Goal: Task Accomplishment & Management: Manage account settings

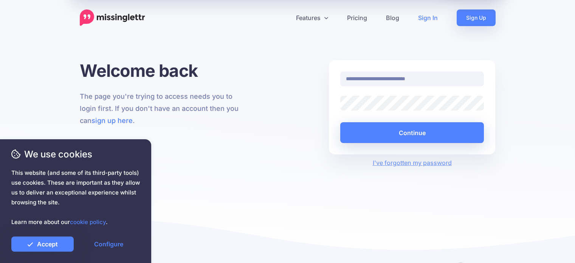
click at [413, 134] on button "Continue" at bounding box center [412, 132] width 144 height 21
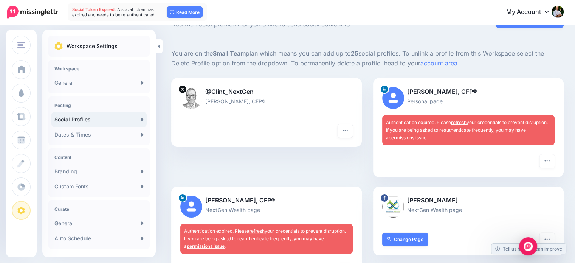
scroll to position [74, 0]
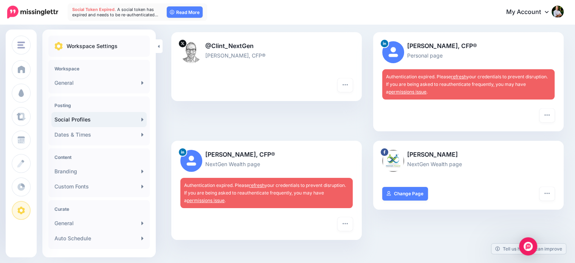
click at [263, 184] on link "refresh" at bounding box center [256, 185] width 15 height 6
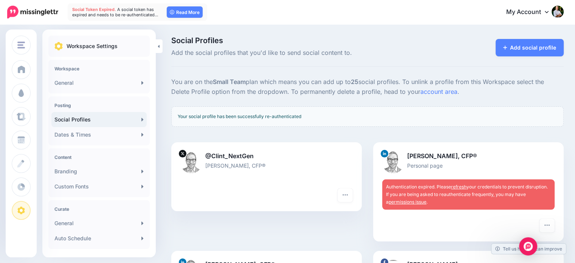
scroll to position [94, 0]
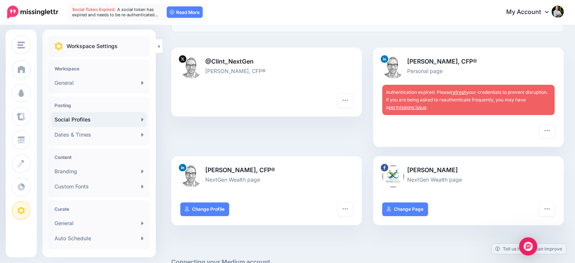
click at [459, 91] on link "refresh" at bounding box center [458, 92] width 15 height 6
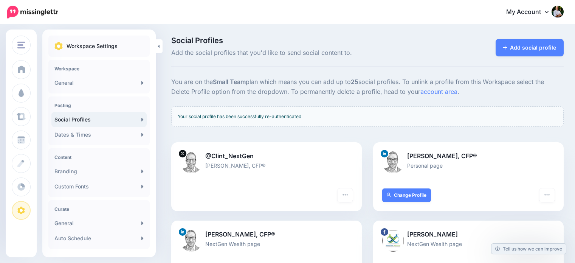
scroll to position [101, 0]
